Goal: Information Seeking & Learning: Learn about a topic

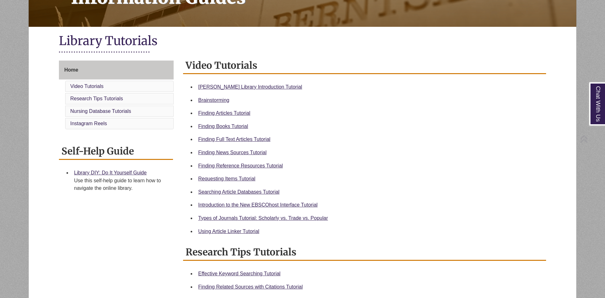
scroll to position [126, 0]
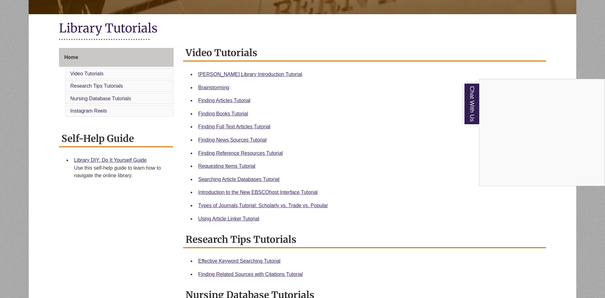
click at [240, 112] on div "Chat With Us" at bounding box center [302, 149] width 605 height 298
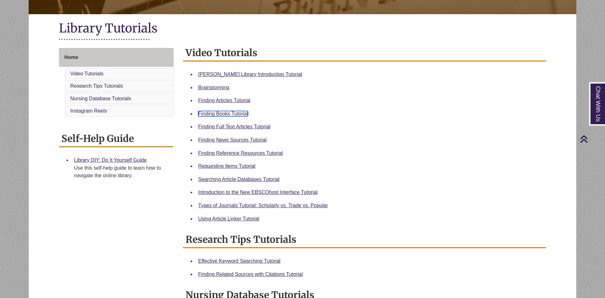
click at [224, 113] on link "Finding Books Tutorial" at bounding box center [223, 113] width 50 height 5
click at [243, 165] on link "Requesting Items Tutorial" at bounding box center [226, 165] width 57 height 5
click at [243, 206] on link "Types of Journals Tutorial: Scholarly vs. Trade vs. Popular" at bounding box center [263, 205] width 130 height 5
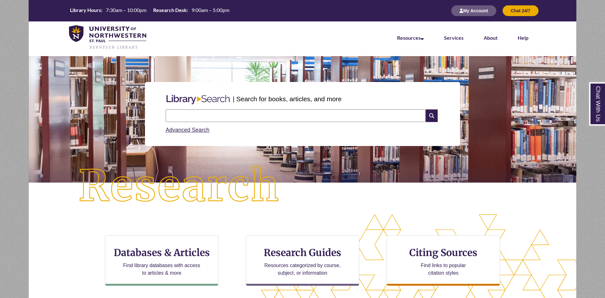
click at [309, 109] on div "Search Advanced Search" at bounding box center [302, 122] width 279 height 30
click at [292, 116] on input "text" at bounding box center [296, 115] width 260 height 13
type input "**********"
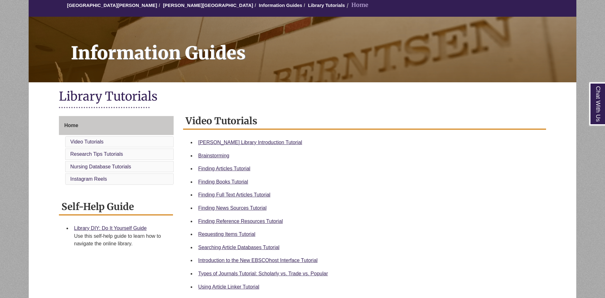
scroll to position [76, 0]
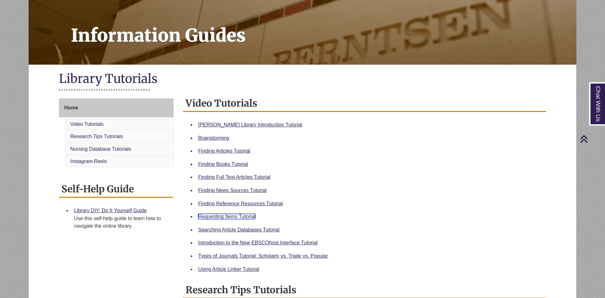
click at [245, 215] on link "Requesting Items Tutorial" at bounding box center [226, 216] width 57 height 5
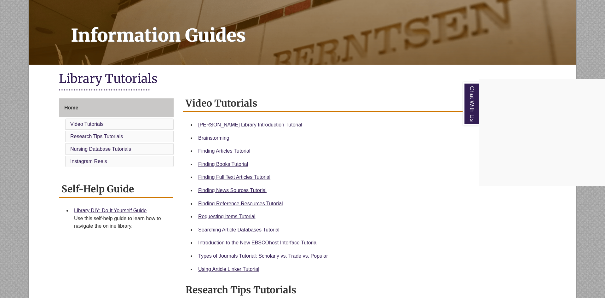
click at [243, 152] on div "Chat With Us" at bounding box center [302, 149] width 605 height 298
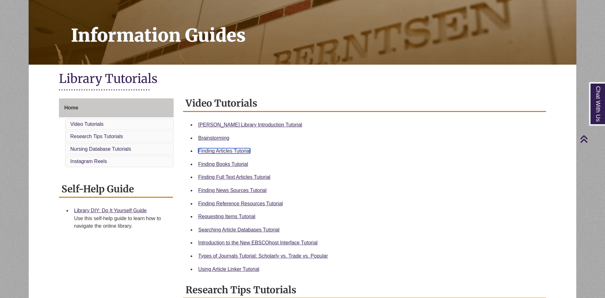
click at [236, 152] on link "Finding Articles Tutorial" at bounding box center [224, 150] width 52 height 5
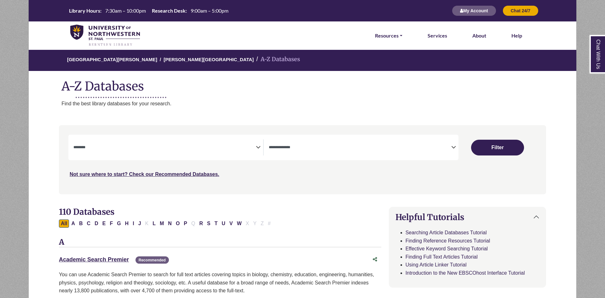
select select "Database Subject Filter"
select select "Database Types Filter"
click at [261, 147] on div "**********" at bounding box center [168, 147] width 190 height 16
click at [258, 147] on icon "Search filters" at bounding box center [258, 146] width 5 height 9
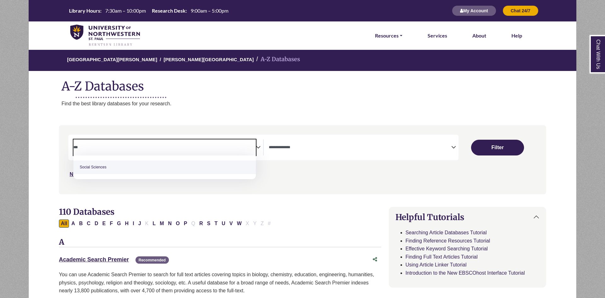
type textarea "***"
select select "******"
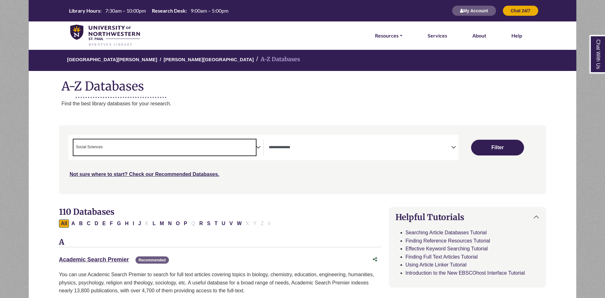
scroll to position [259, 0]
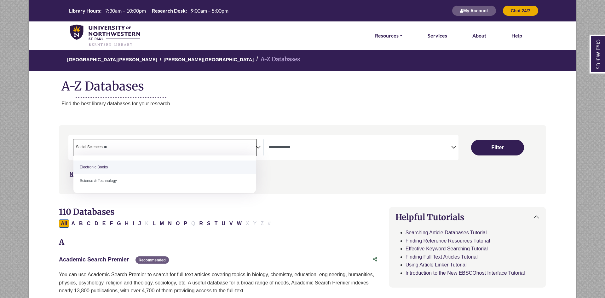
type textarea "*"
select select "Database Subject Filter"
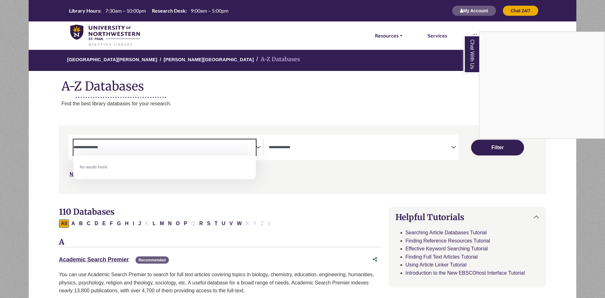
type textarea "**********"
click at [365, 193] on div "Chat With Us" at bounding box center [302, 149] width 605 height 298
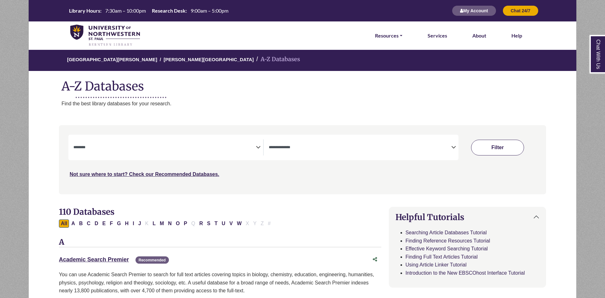
click at [494, 147] on button "Filter" at bounding box center [497, 148] width 53 height 16
select select "Database Subject Filter"
select select "Database Types Filter"
click at [232, 149] on textarea "Search" at bounding box center [164, 147] width 183 height 5
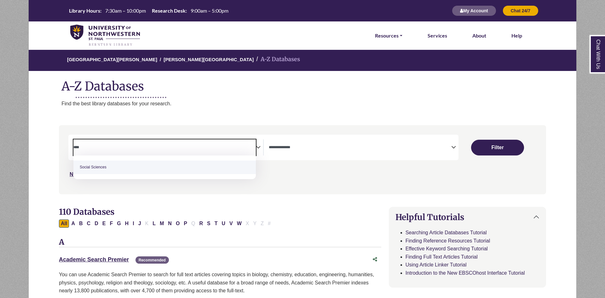
type textarea "****"
select select "******"
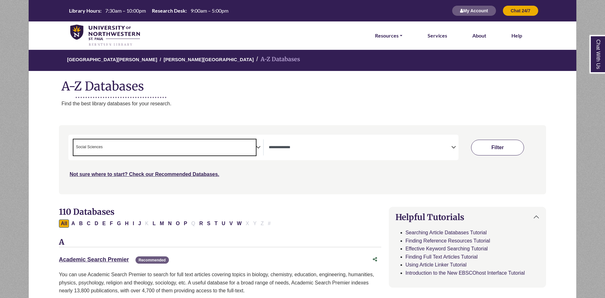
click at [503, 147] on button "Filter" at bounding box center [497, 148] width 53 height 16
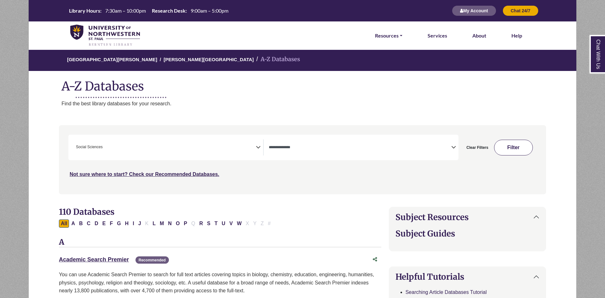
select select "Database Types Filter"
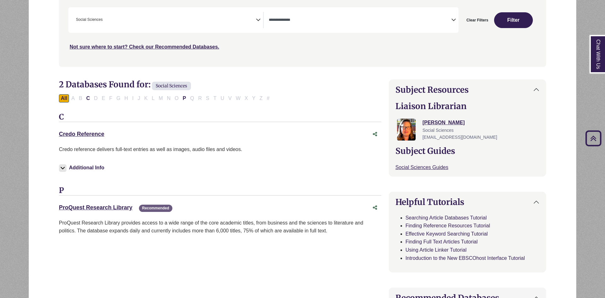
scroll to position [126, 0]
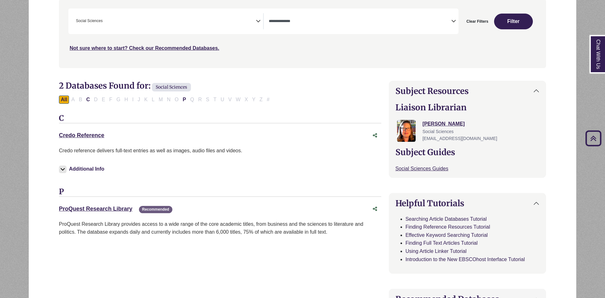
click at [257, 24] on icon "Search filters" at bounding box center [258, 19] width 5 height 9
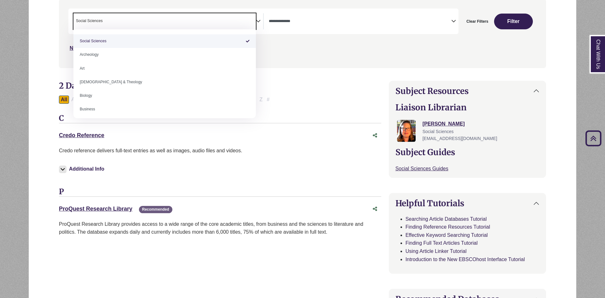
click at [110, 14] on span "× Social Sciences" at bounding box center [164, 21] width 183 height 16
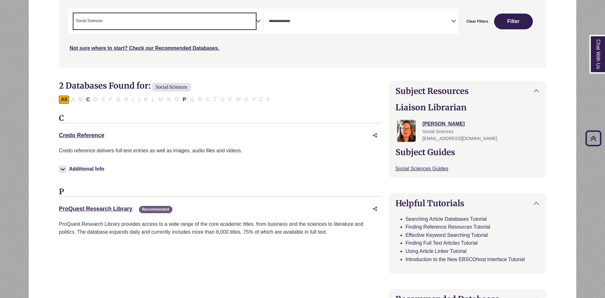
select select "Database Subject Filter"
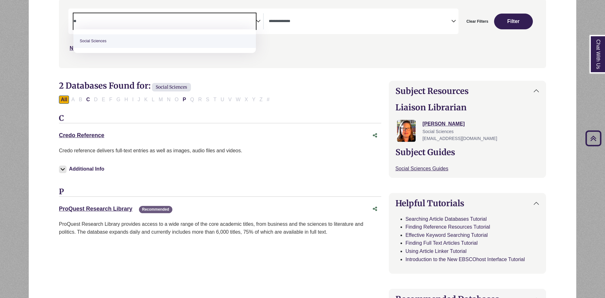
type textarea "*"
type textarea "********"
select select "*****"
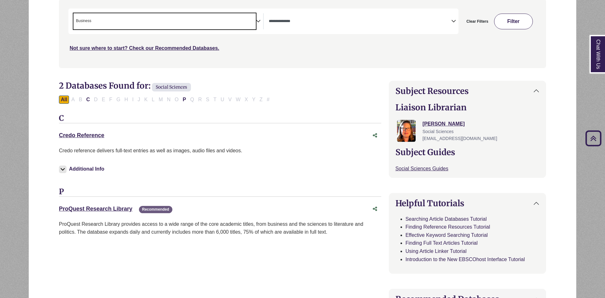
click at [524, 19] on button "Filter" at bounding box center [513, 22] width 39 height 16
select select "Database Types Filter"
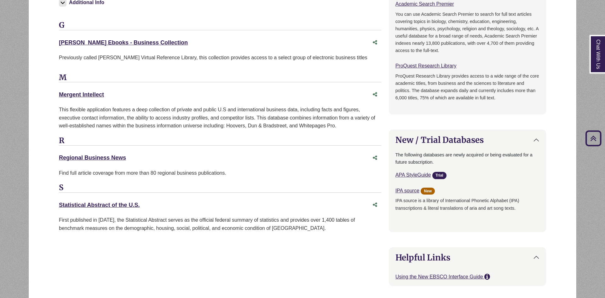
scroll to position [479, 0]
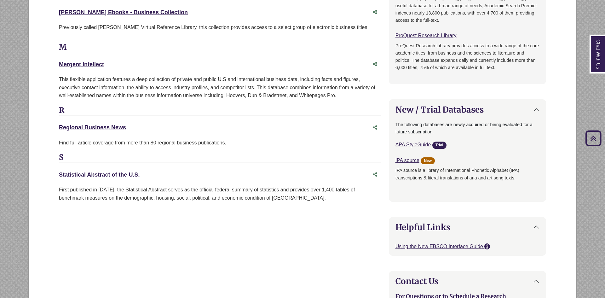
click at [598, 132] on icon "Back to Top" at bounding box center [594, 138] width 20 height 20
click at [596, 134] on icon "Back to Top" at bounding box center [594, 138] width 20 height 20
click at [595, 141] on icon "Back to Top" at bounding box center [594, 138] width 20 height 20
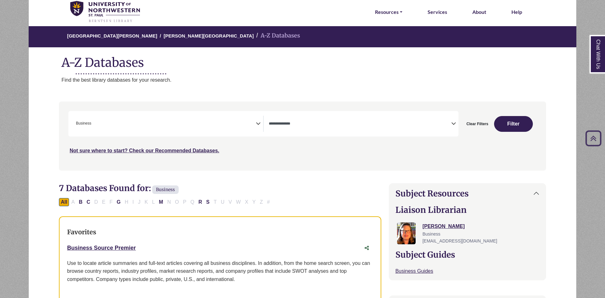
scroll to position [0, 0]
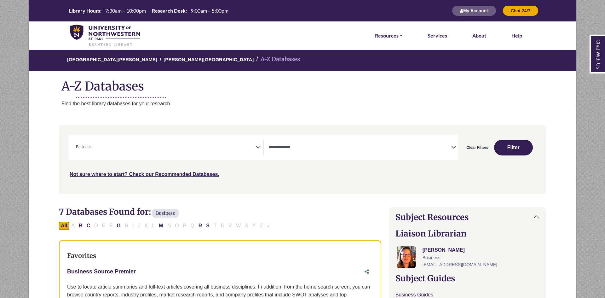
click at [259, 145] on icon "Search filters" at bounding box center [258, 146] width 5 height 9
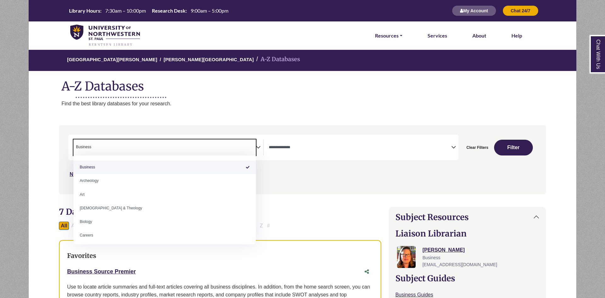
select select "Database Subject Filter"
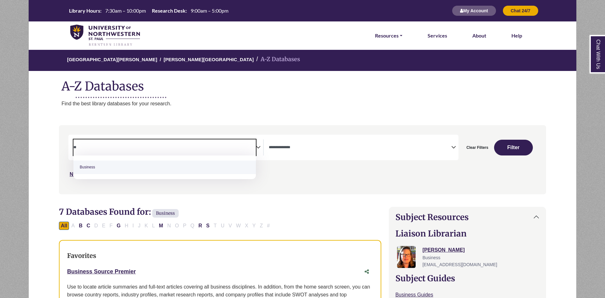
type textarea "*"
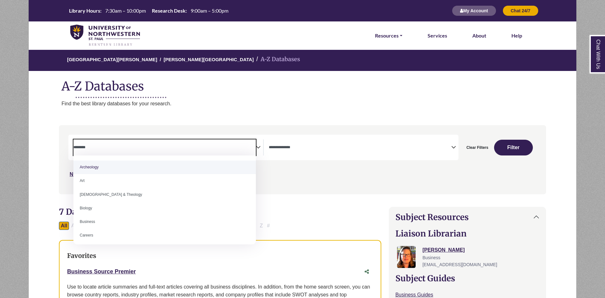
select select "******"
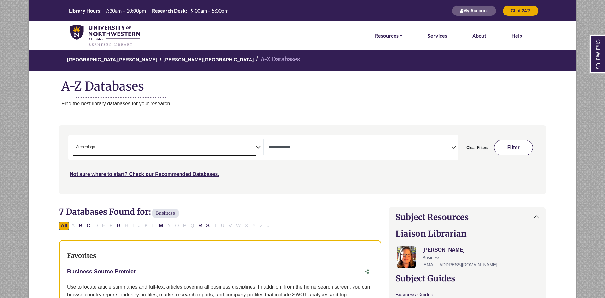
click at [521, 144] on button "Filter" at bounding box center [513, 148] width 39 height 16
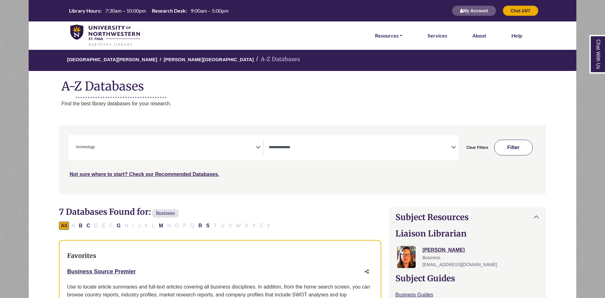
select select "Database Types Filter"
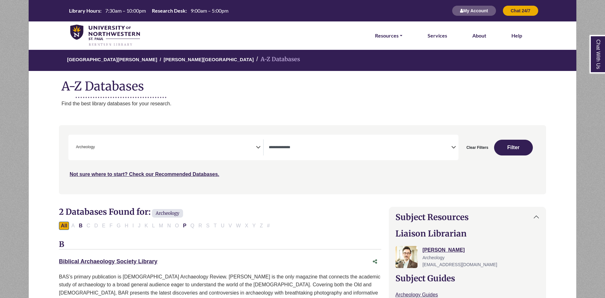
click at [255, 150] on span "× Archeology" at bounding box center [164, 147] width 183 height 16
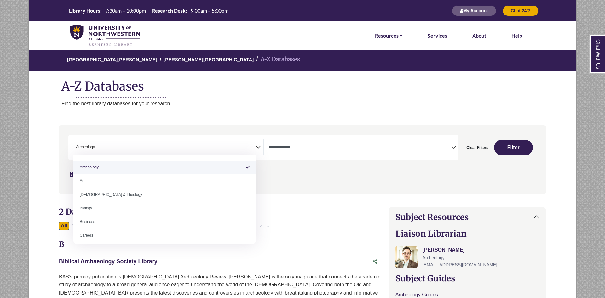
click at [249, 154] on span "× Archeology" at bounding box center [164, 147] width 183 height 16
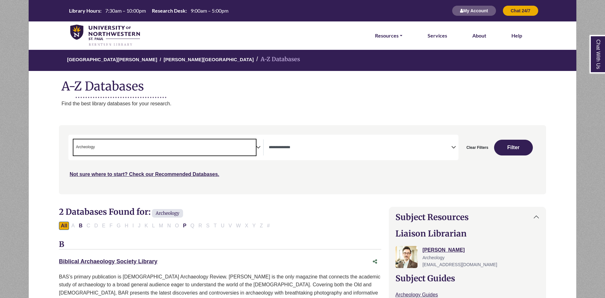
click at [260, 143] on icon "Search filters" at bounding box center [258, 146] width 5 height 9
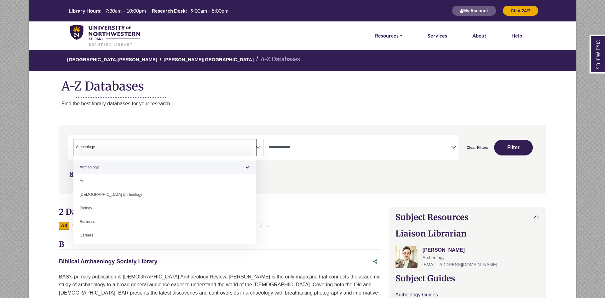
select select "Database Subject Filter"
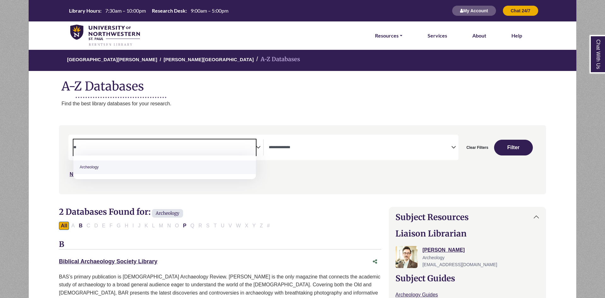
type textarea "*"
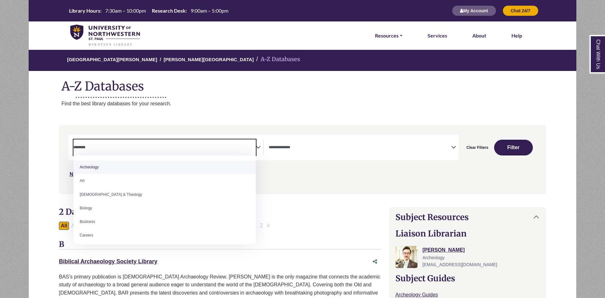
click at [92, 142] on span "Search filters" at bounding box center [164, 147] width 183 height 16
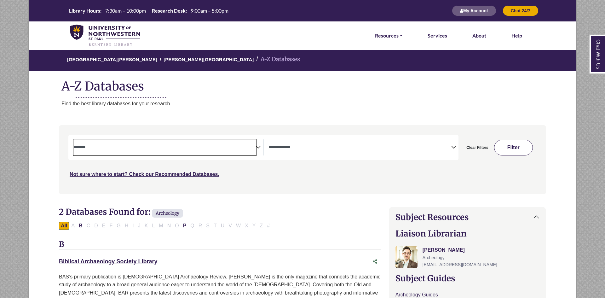
click at [498, 150] on button "Filter" at bounding box center [513, 148] width 39 height 16
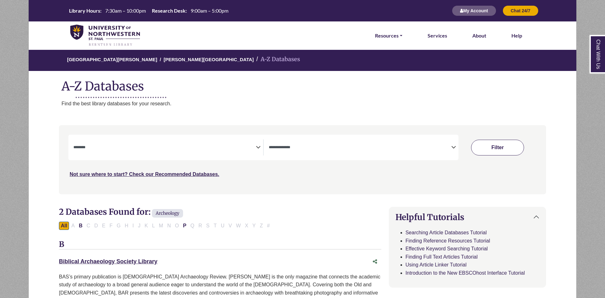
select select "Database Subject Filter"
select select "Database Types Filter"
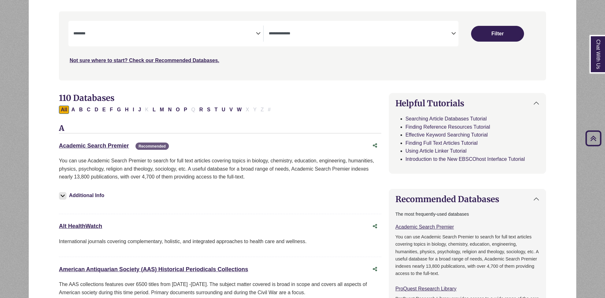
scroll to position [114, 0]
click at [91, 145] on link "Academic Search Premier This link opens in a new window" at bounding box center [94, 146] width 70 height 6
click at [97, 144] on link "Academic Search Premier This link opens in a new window" at bounding box center [94, 146] width 70 height 6
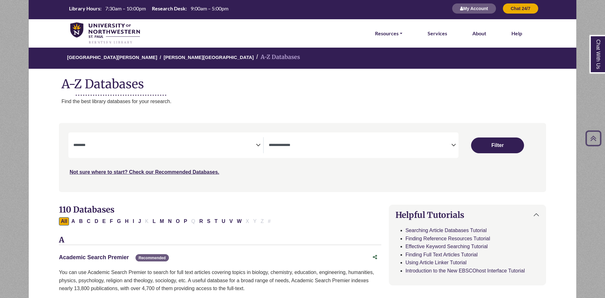
scroll to position [0, 0]
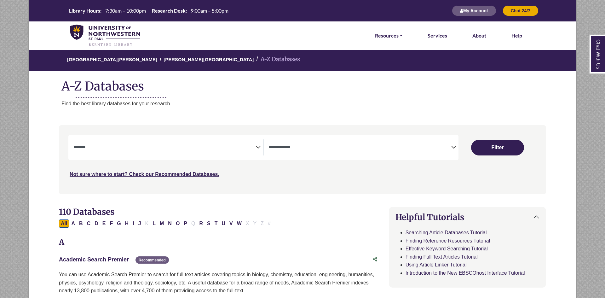
click at [86, 84] on h1 "A-Z Databases" at bounding box center [303, 83] width 548 height 19
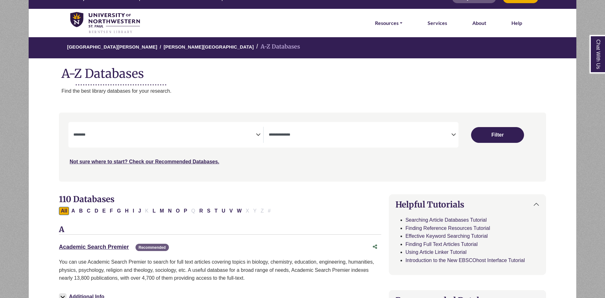
scroll to position [25, 0]
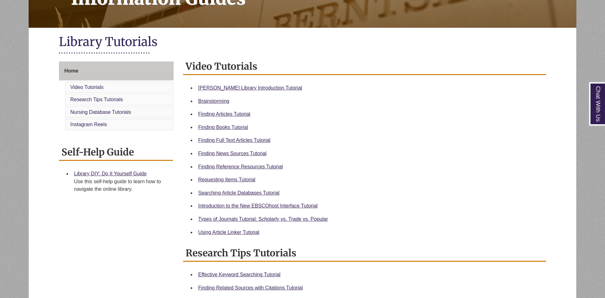
scroll to position [126, 0]
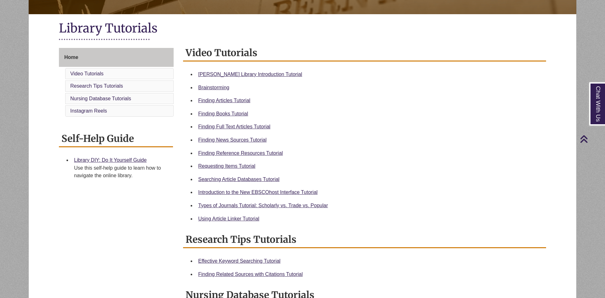
click at [229, 182] on div "Searching Article Databases Tutorial" at bounding box center [369, 179] width 343 height 8
click at [229, 178] on link "Searching Article Databases Tutorial" at bounding box center [238, 179] width 81 height 5
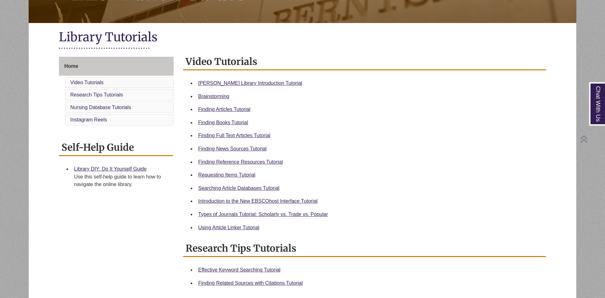
scroll to position [151, 0]
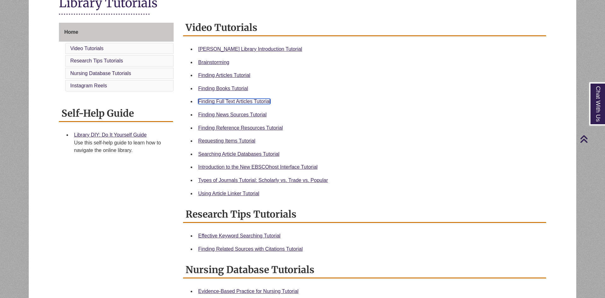
click at [254, 100] on link "Finding Full Text Articles Tutorial" at bounding box center [234, 101] width 72 height 5
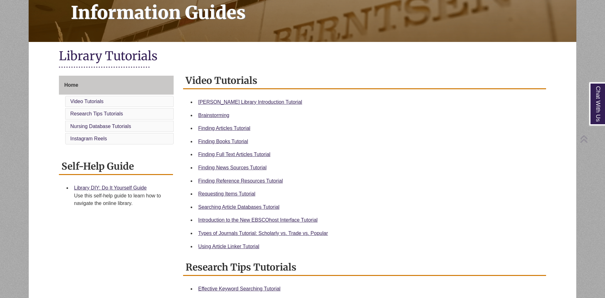
scroll to position [114, 0]
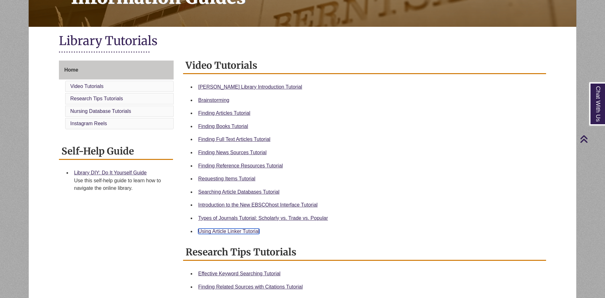
click at [228, 230] on link "Using Article Linker Tutorial" at bounding box center [228, 231] width 61 height 5
